Goal: Entertainment & Leisure: Consume media (video, audio)

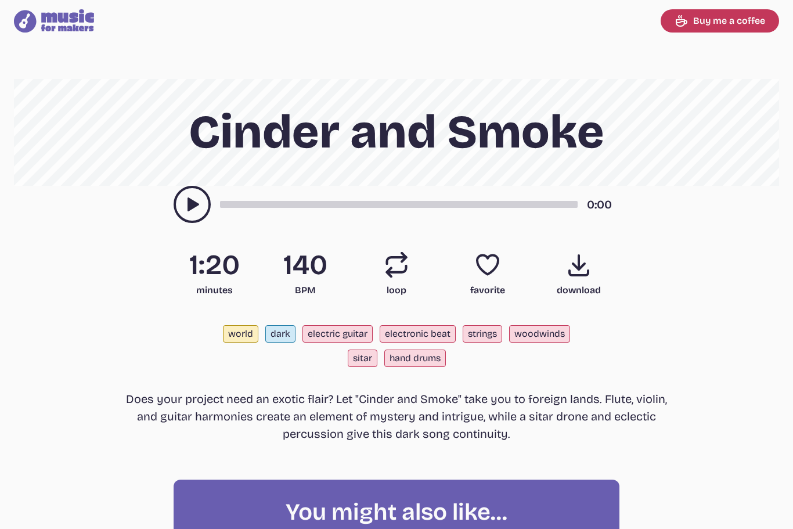
click at [186, 200] on icon "play-pause toggle" at bounding box center [192, 204] width 19 height 19
click at [198, 210] on use "play-pause toggle" at bounding box center [192, 204] width 19 height 19
click at [193, 198] on icon "play-pause toggle" at bounding box center [192, 204] width 19 height 19
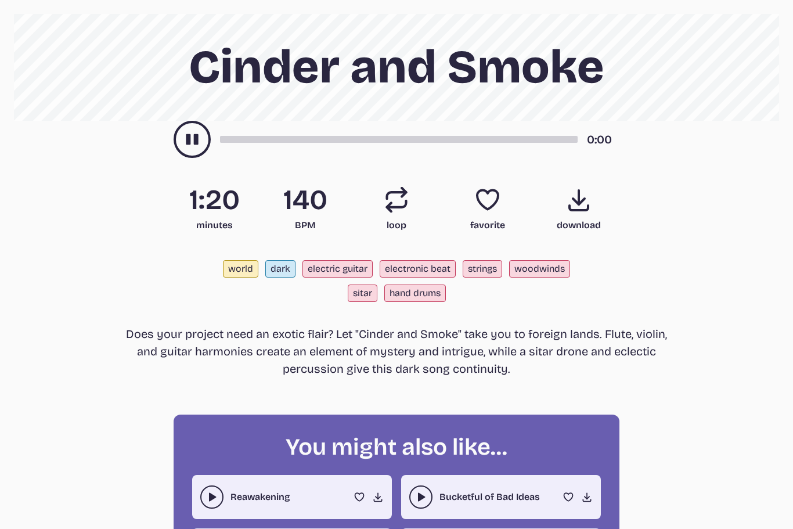
click at [277, 129] on div "0:00" at bounding box center [397, 139] width 446 height 37
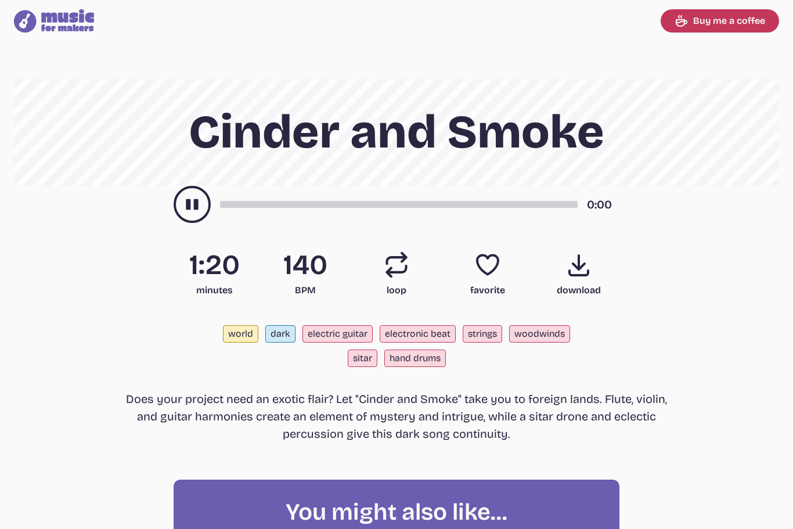
click at [196, 204] on use "play-pause toggle" at bounding box center [192, 204] width 19 height 19
click at [194, 210] on icon "play-pause toggle" at bounding box center [192, 204] width 19 height 19
click at [194, 207] on use "play-pause toggle" at bounding box center [192, 204] width 19 height 19
click at [789, 211] on main "Cinder and Smoke 1:02 1:20 minutes 140 BPM Loop song loop Favorite song favorit…" at bounding box center [396, 404] width 793 height 651
click at [196, 195] on icon "play-pause toggle" at bounding box center [192, 204] width 19 height 19
